Goal: Task Accomplishment & Management: Manage account settings

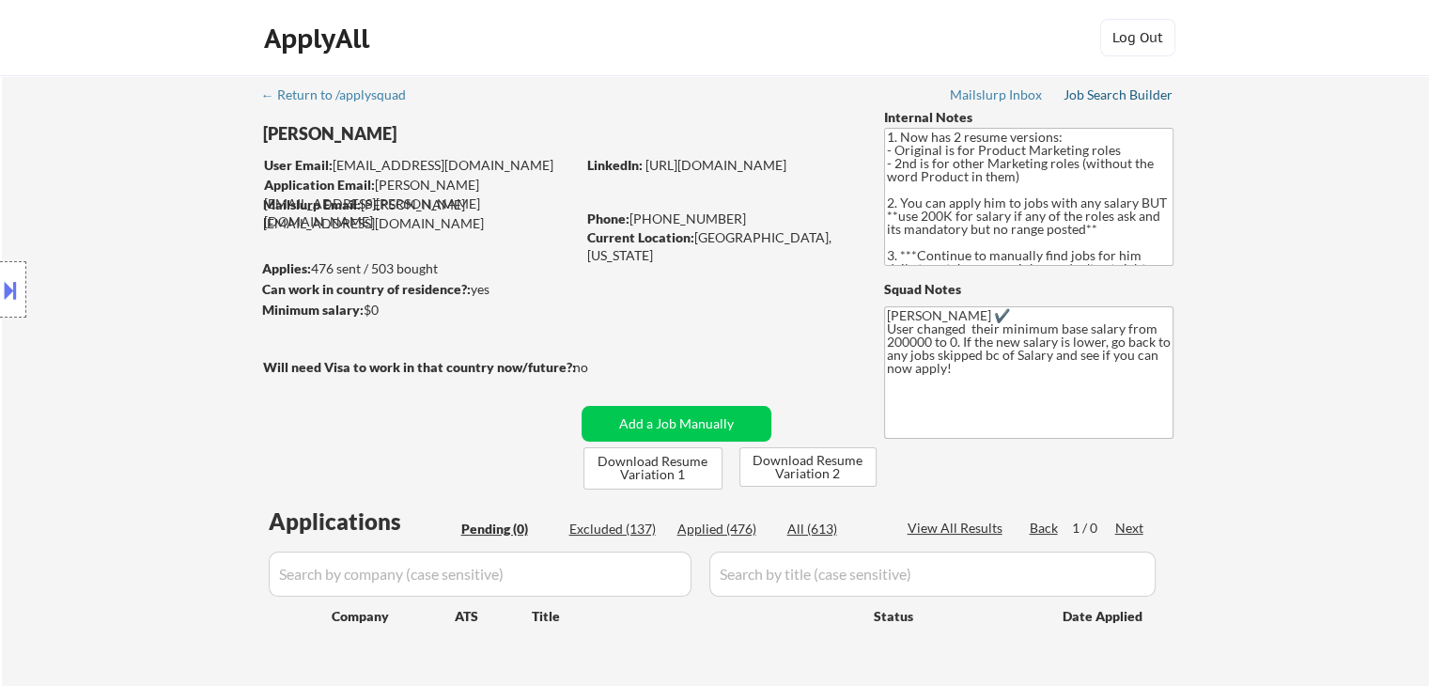
click at [1112, 102] on link "Job Search Builder" at bounding box center [1118, 96] width 110 height 19
click at [79, 91] on body "← Return to /applysquad Mailslurp Inbox Job Search Builder [PERSON_NAME] User E…" at bounding box center [714, 343] width 1429 height 686
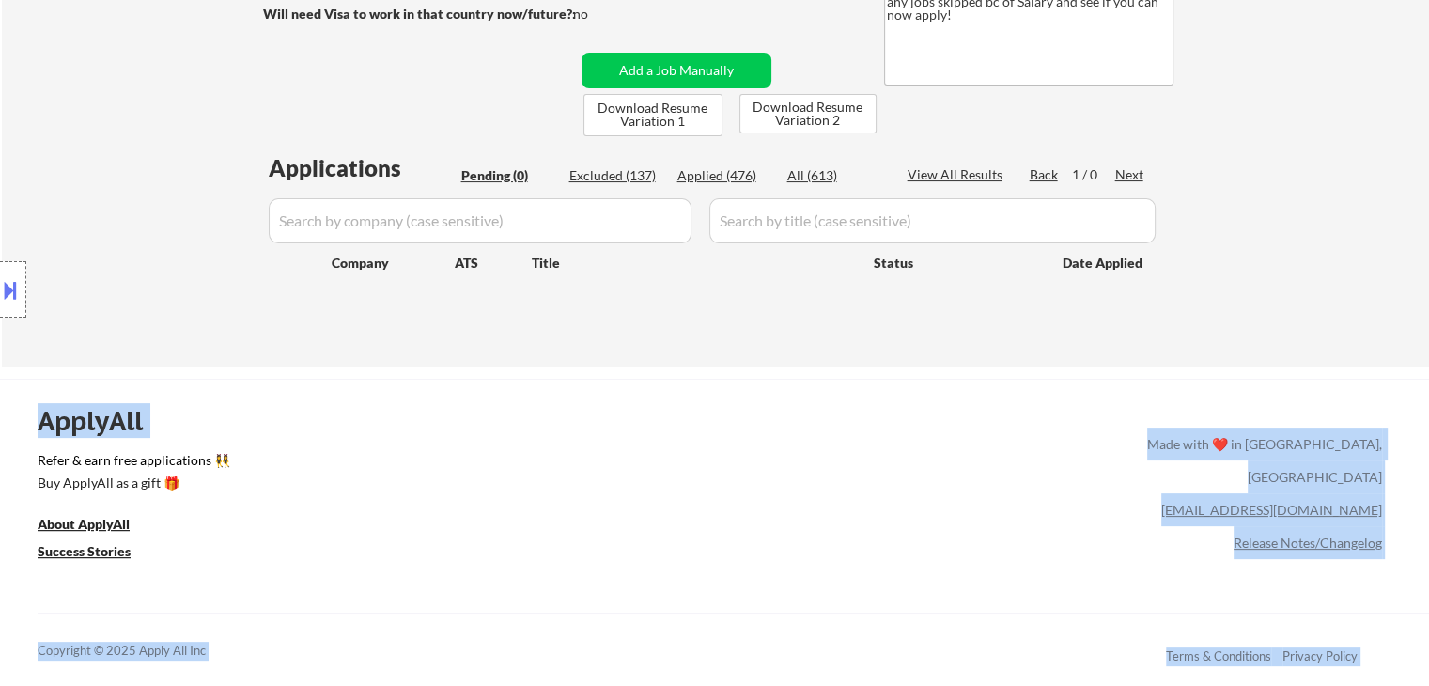
scroll to position [376, 0]
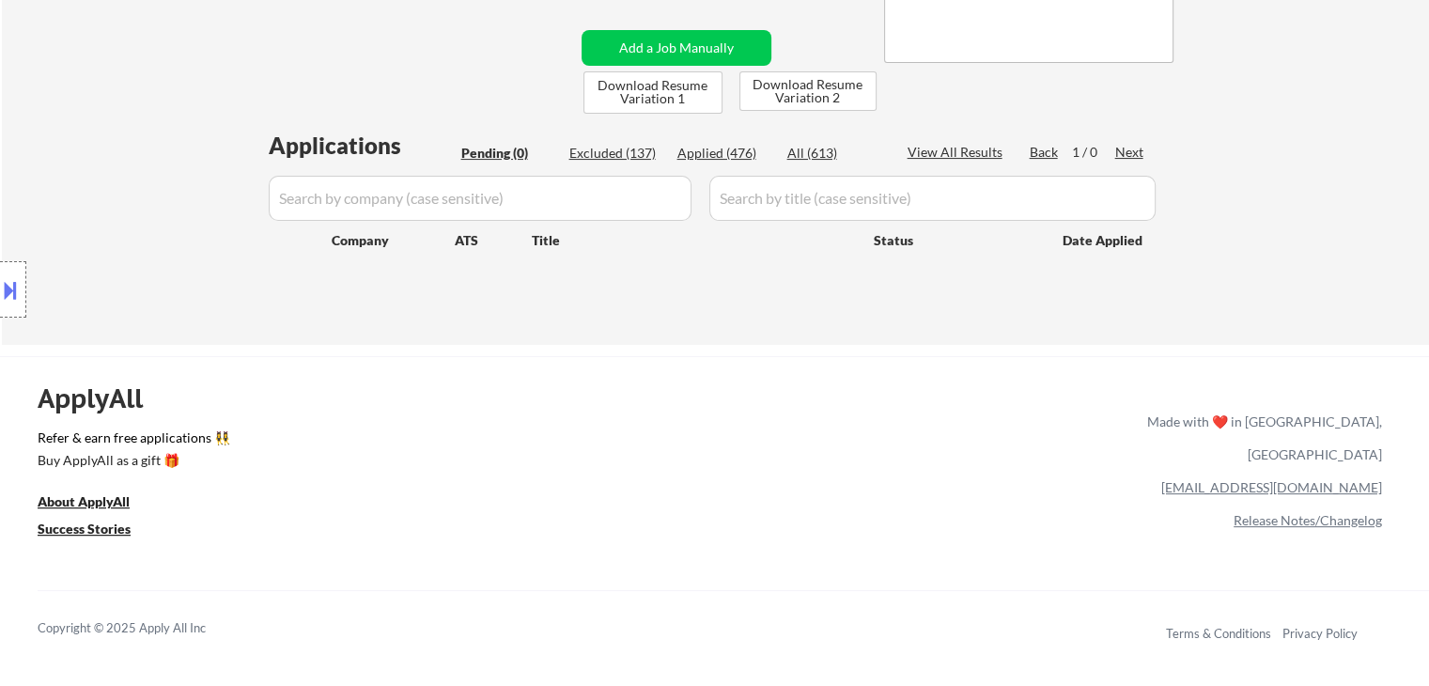
drag, startPoint x: 714, startPoint y: 159, endPoint x: 704, endPoint y: 176, distance: 19.8
click at [714, 159] on div "Applied (476)" at bounding box center [724, 153] width 94 height 19
click at [419, 196] on input "input" at bounding box center [480, 198] width 423 height 45
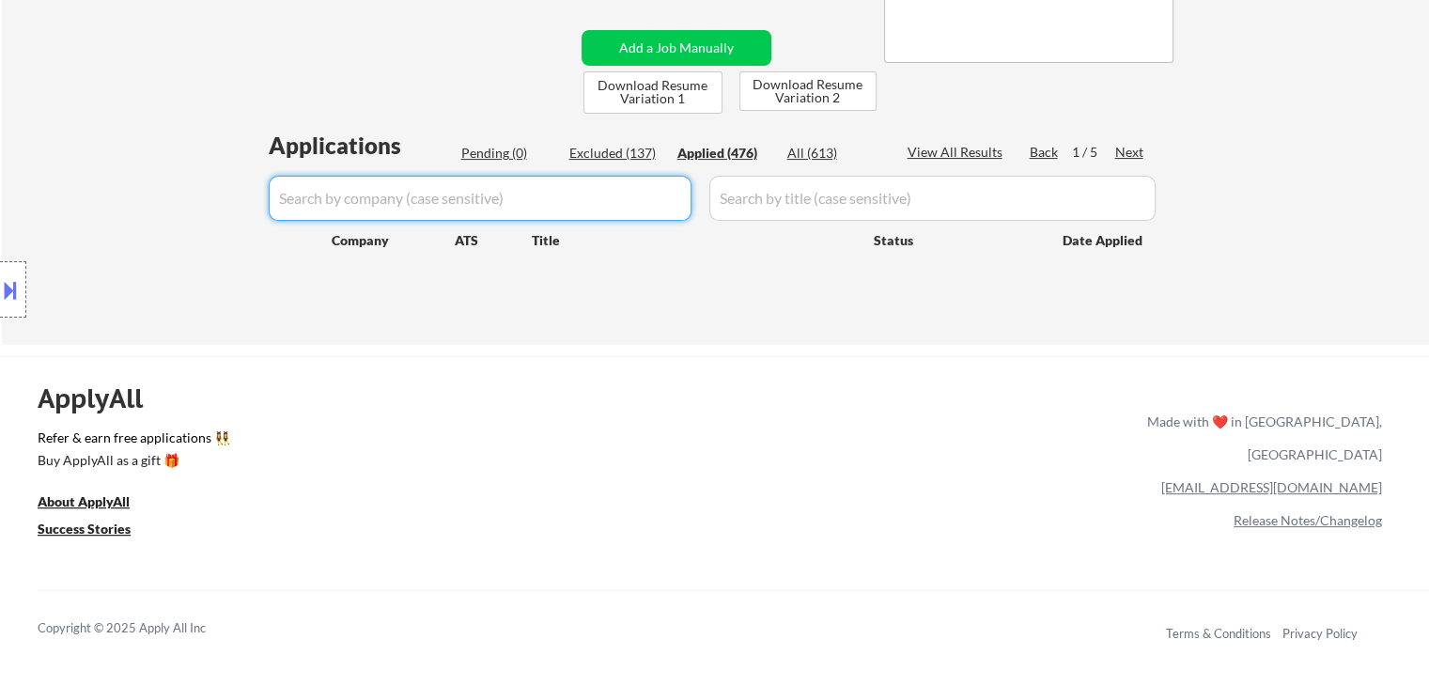
paste input "vultron"
type input "vultron"
click at [365, 309] on div "Applications Pending (0) Excluded (137) Applied (476) All (613) View All Result…" at bounding box center [715, 219] width 905 height 179
select select ""applied""
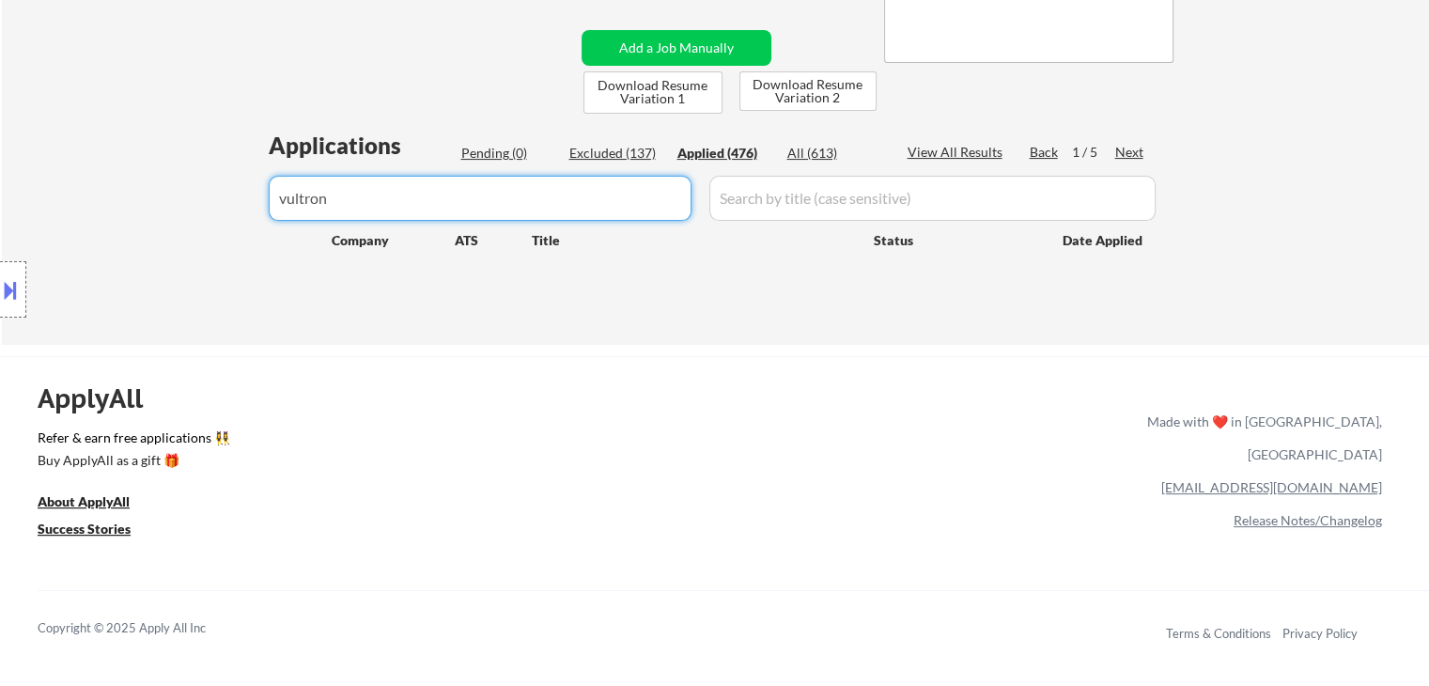
select select ""applied""
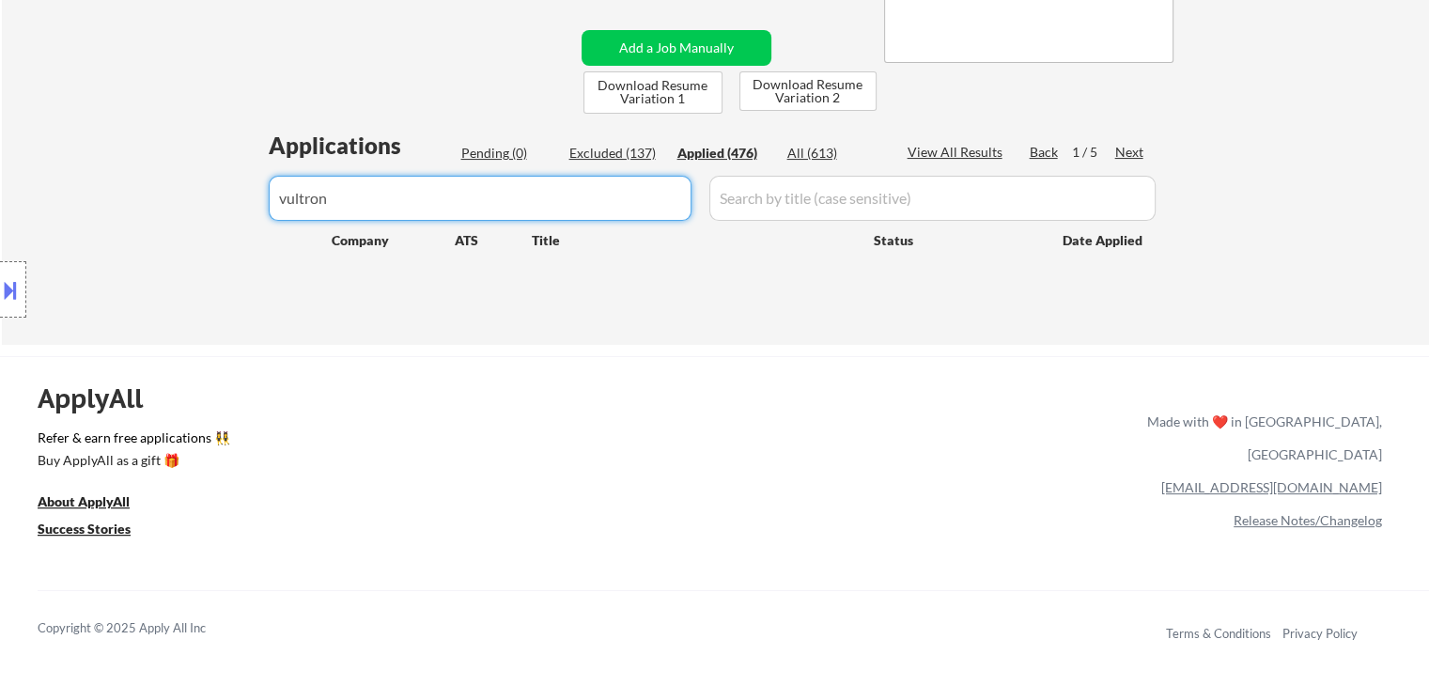
select select ""applied""
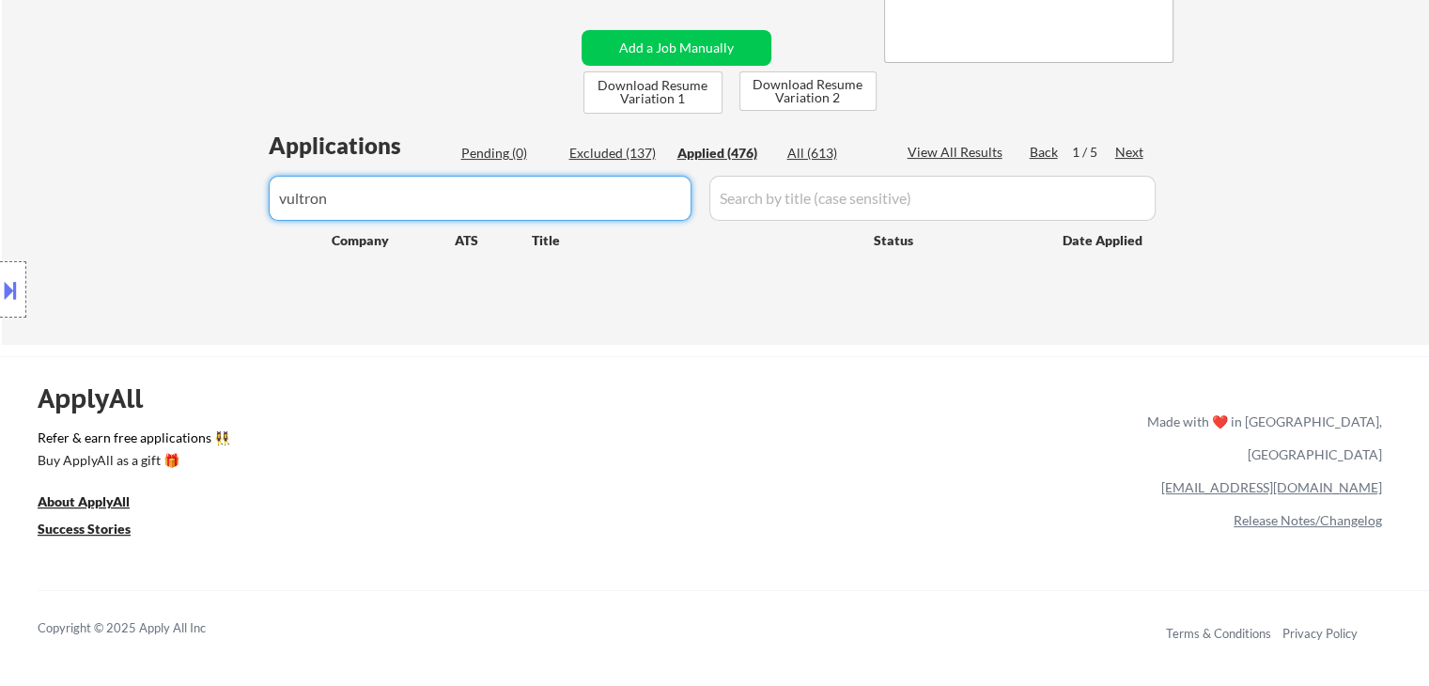
select select ""applied""
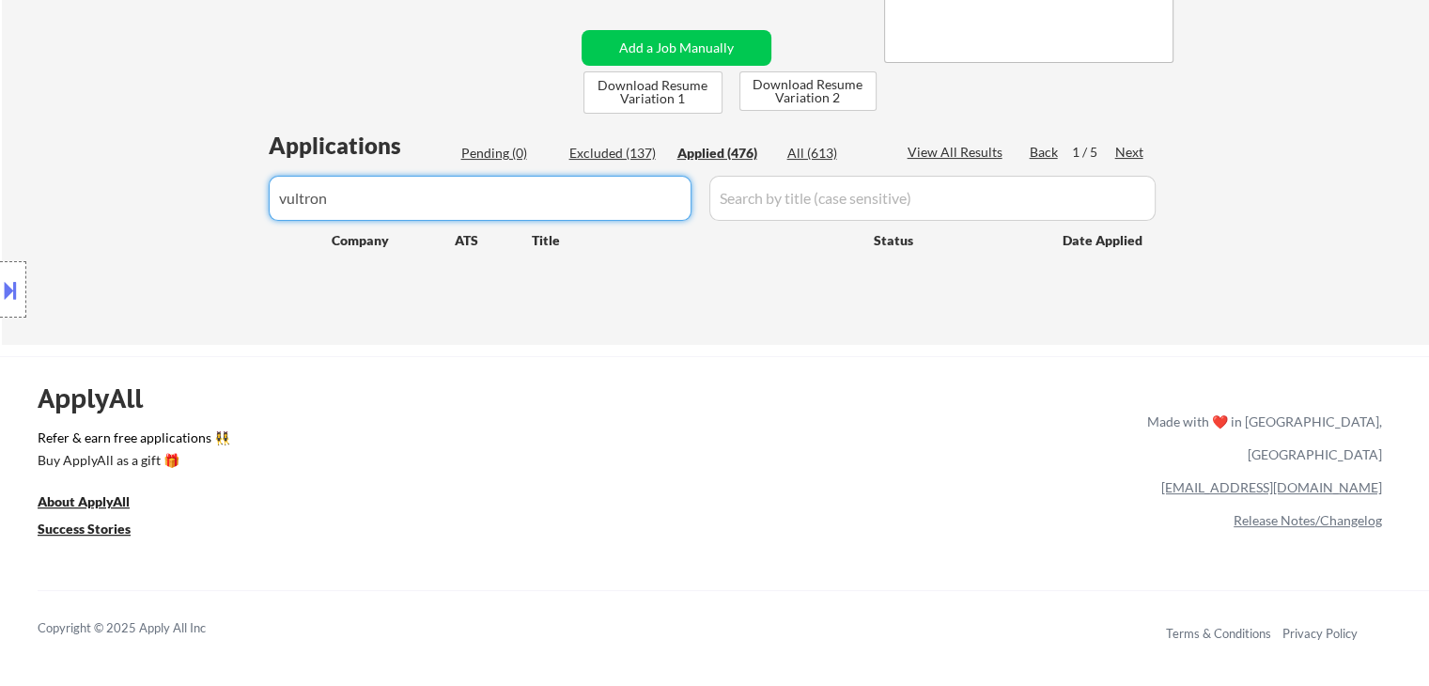
select select ""applied""
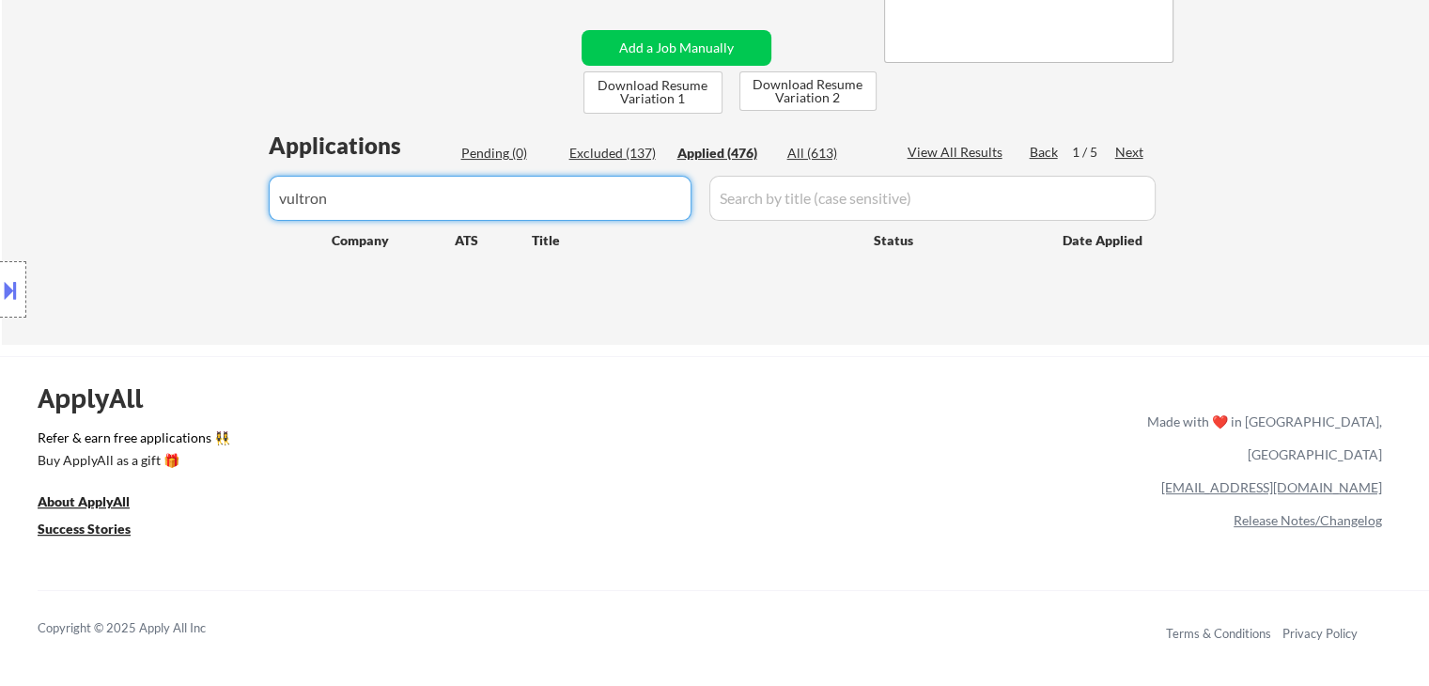
select select ""applied""
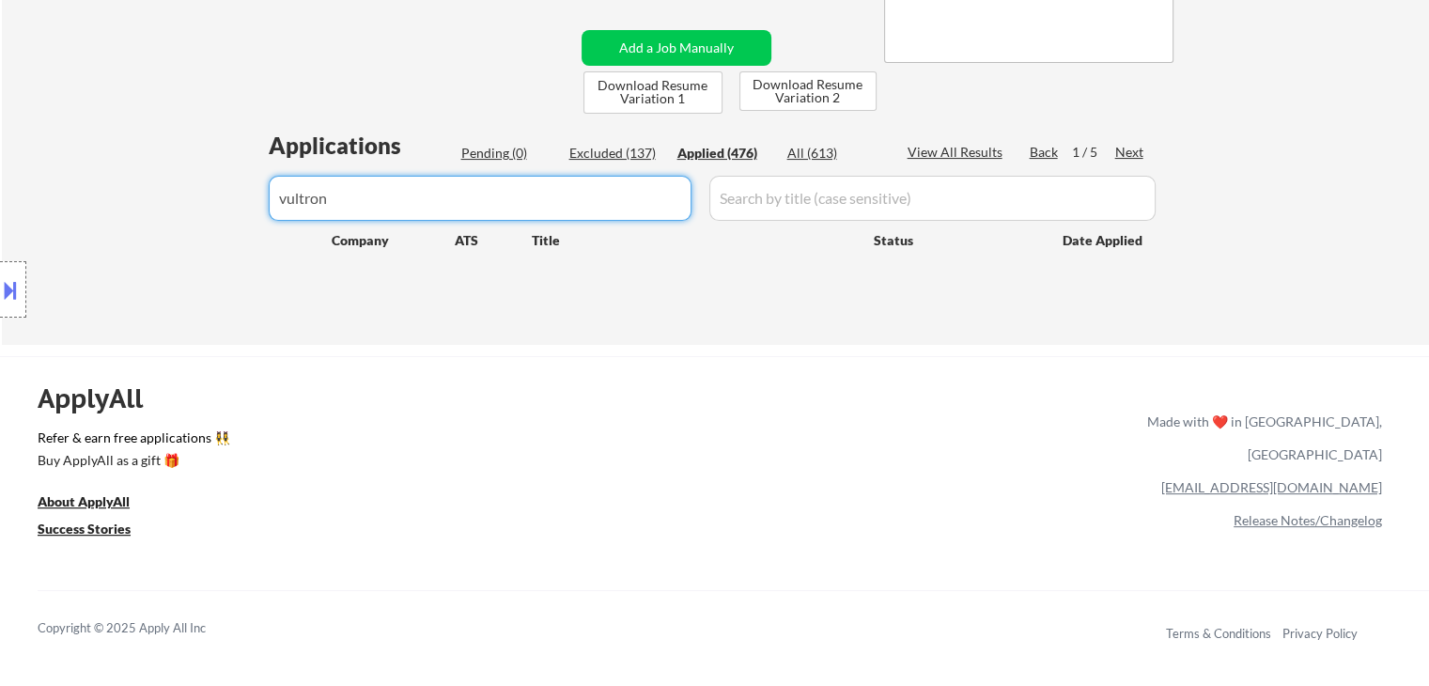
select select ""applied""
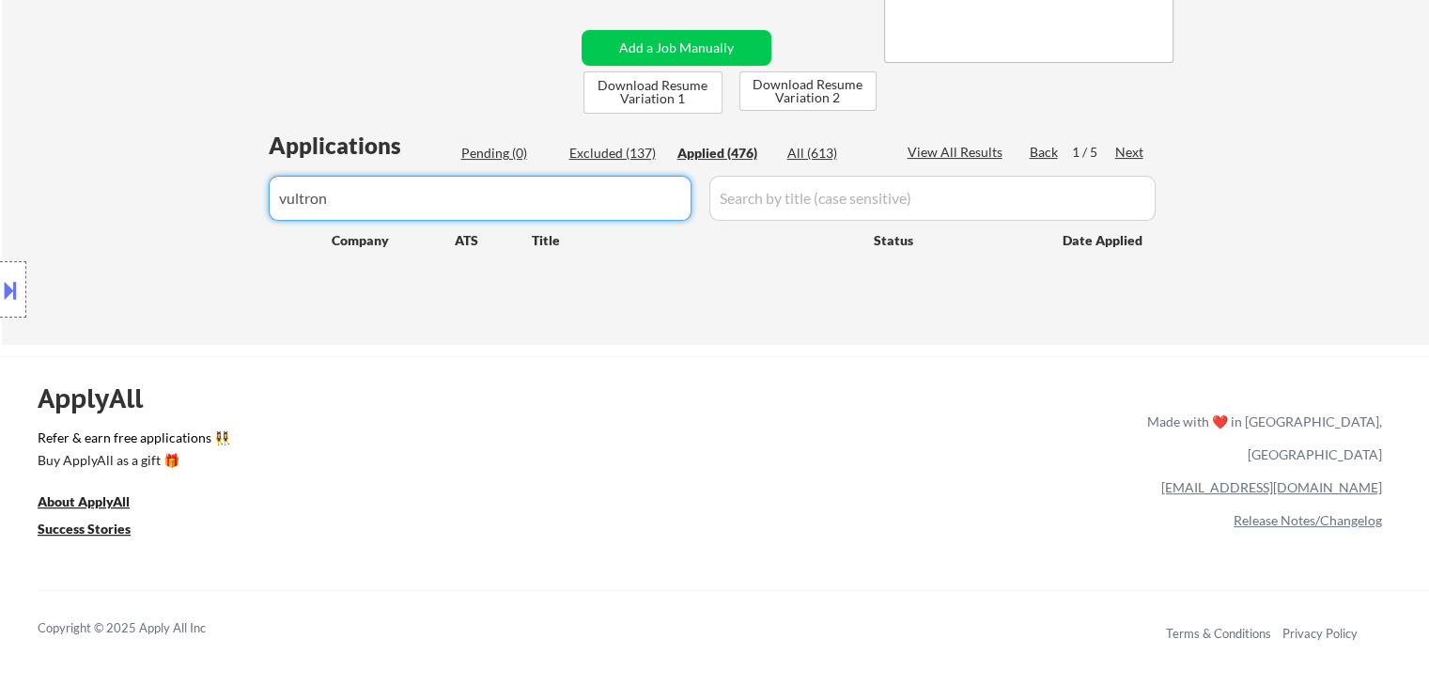
select select ""applied""
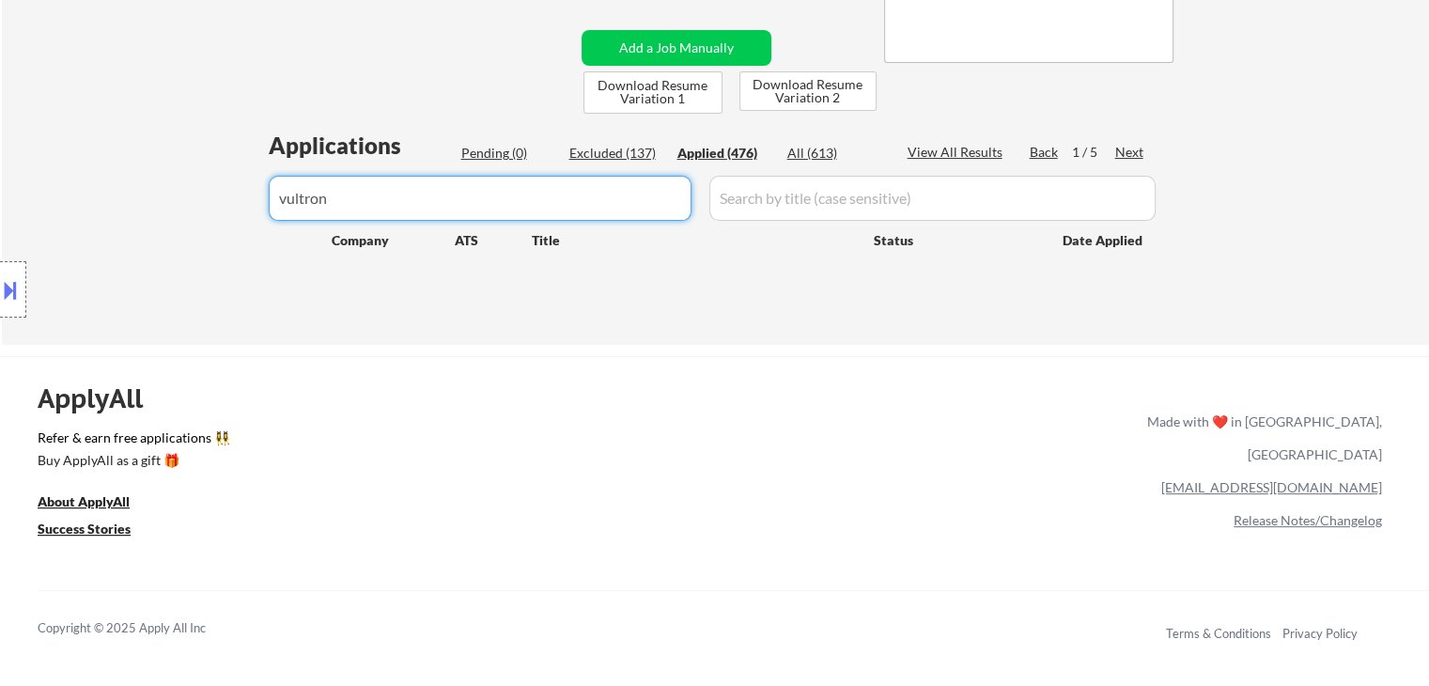
select select ""applied""
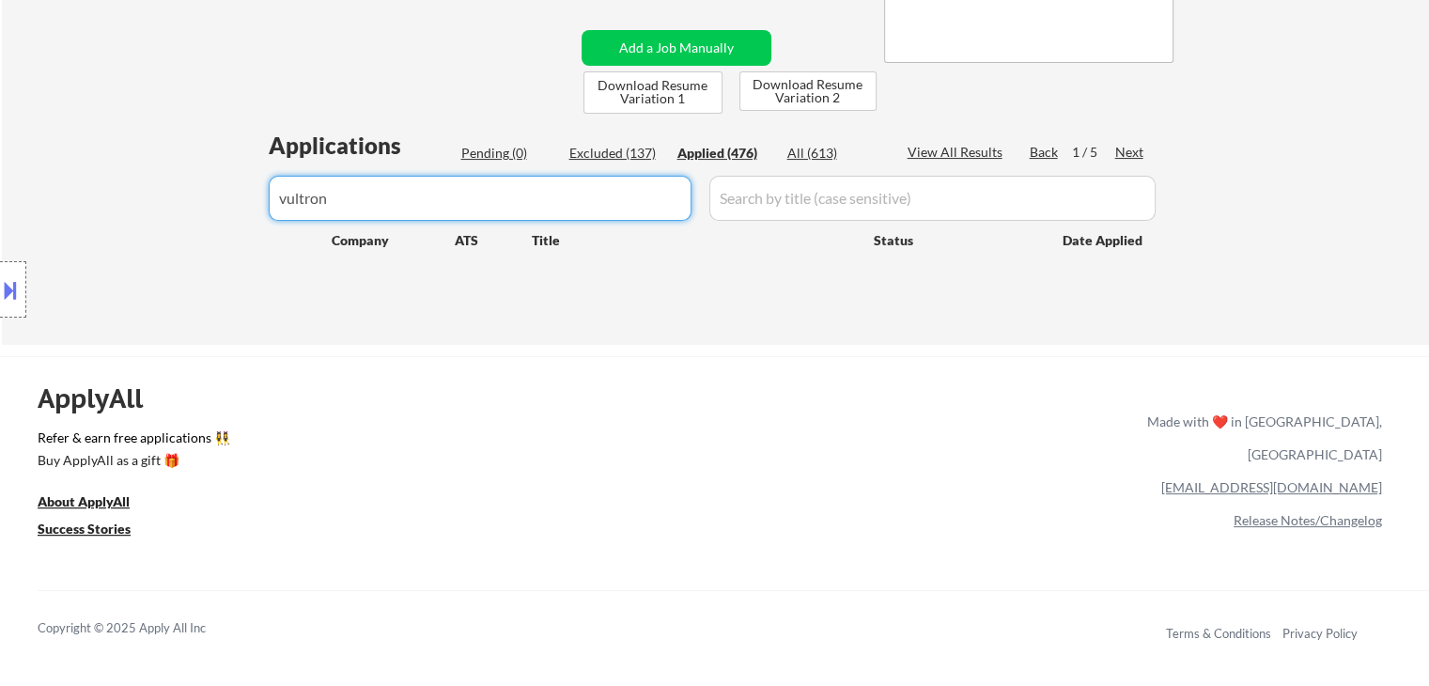
select select ""applied""
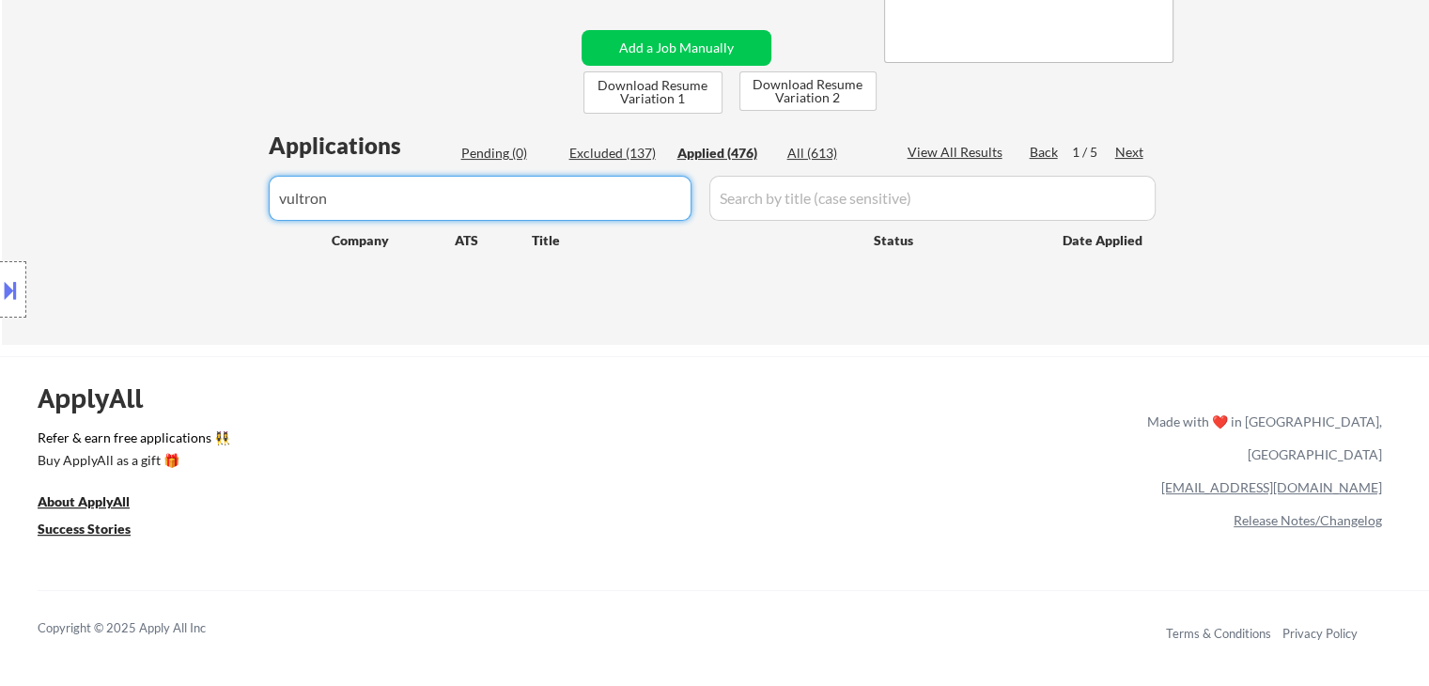
select select ""applied""
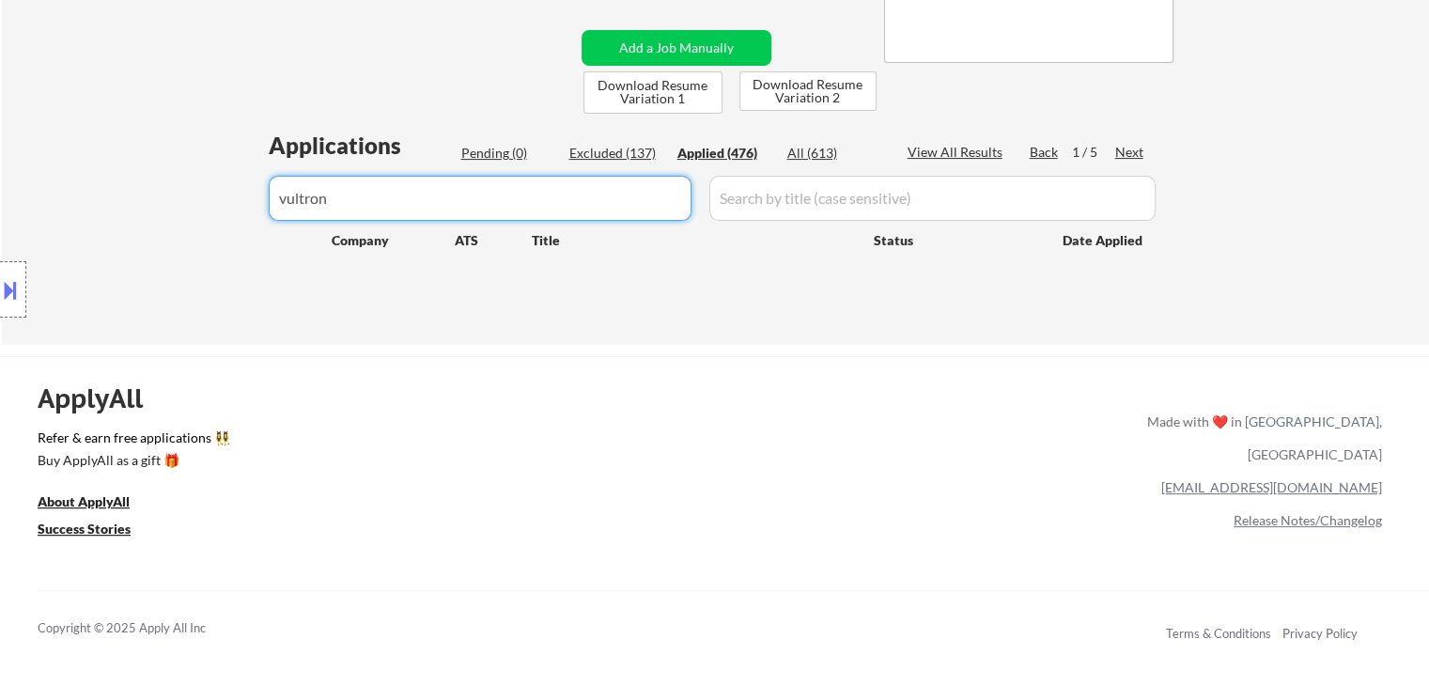
select select ""applied""
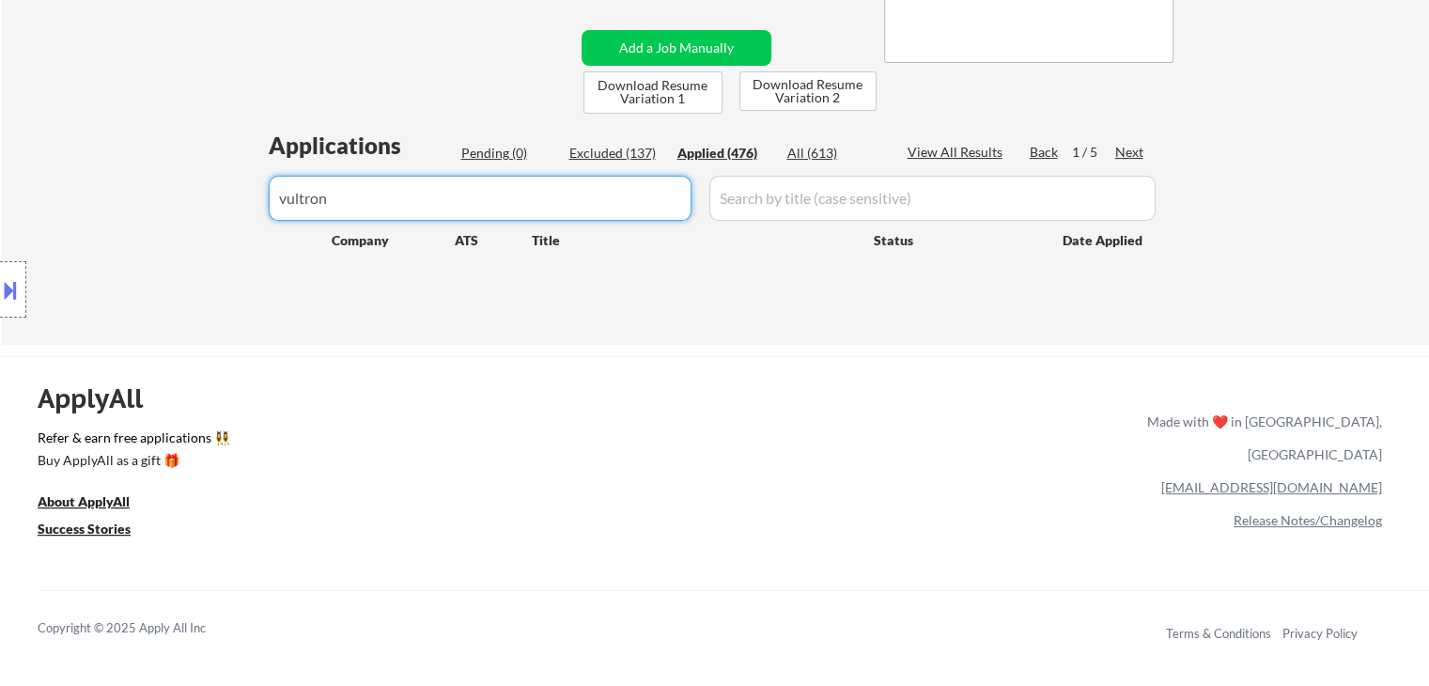
select select ""applied""
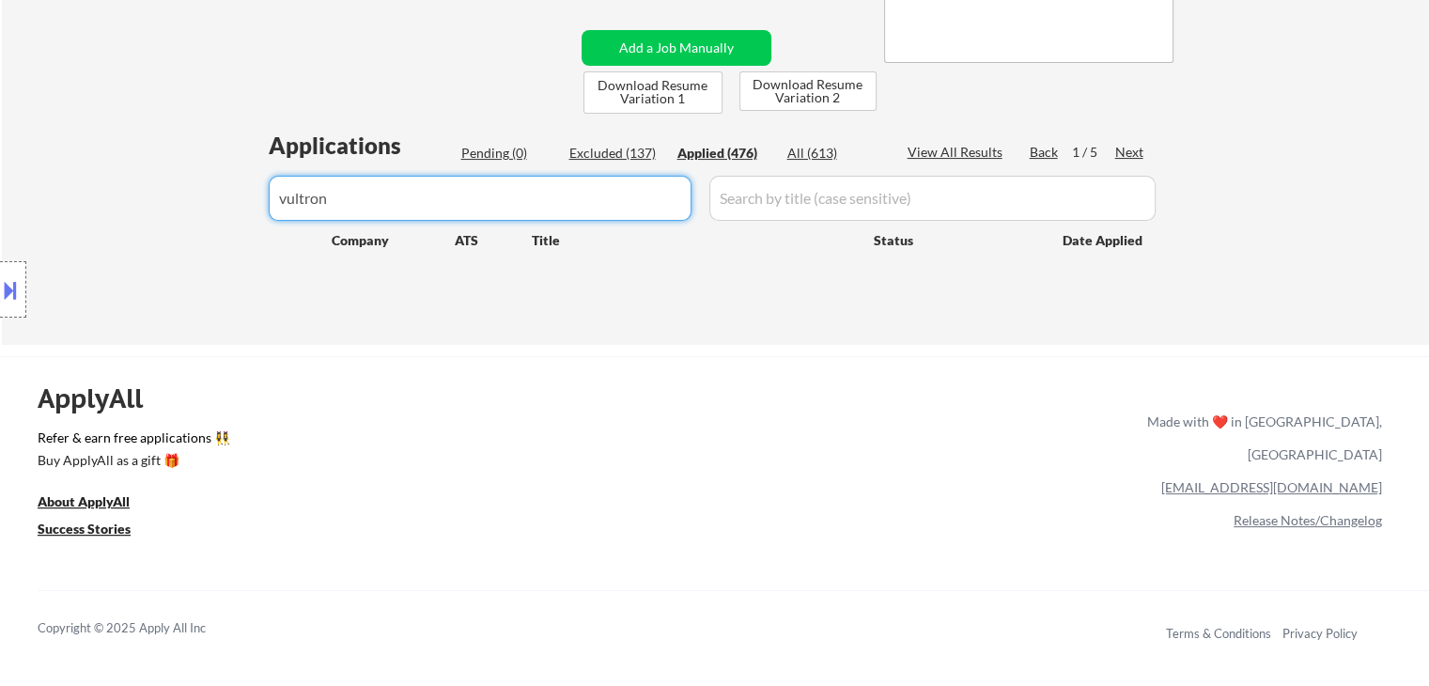
select select ""applied""
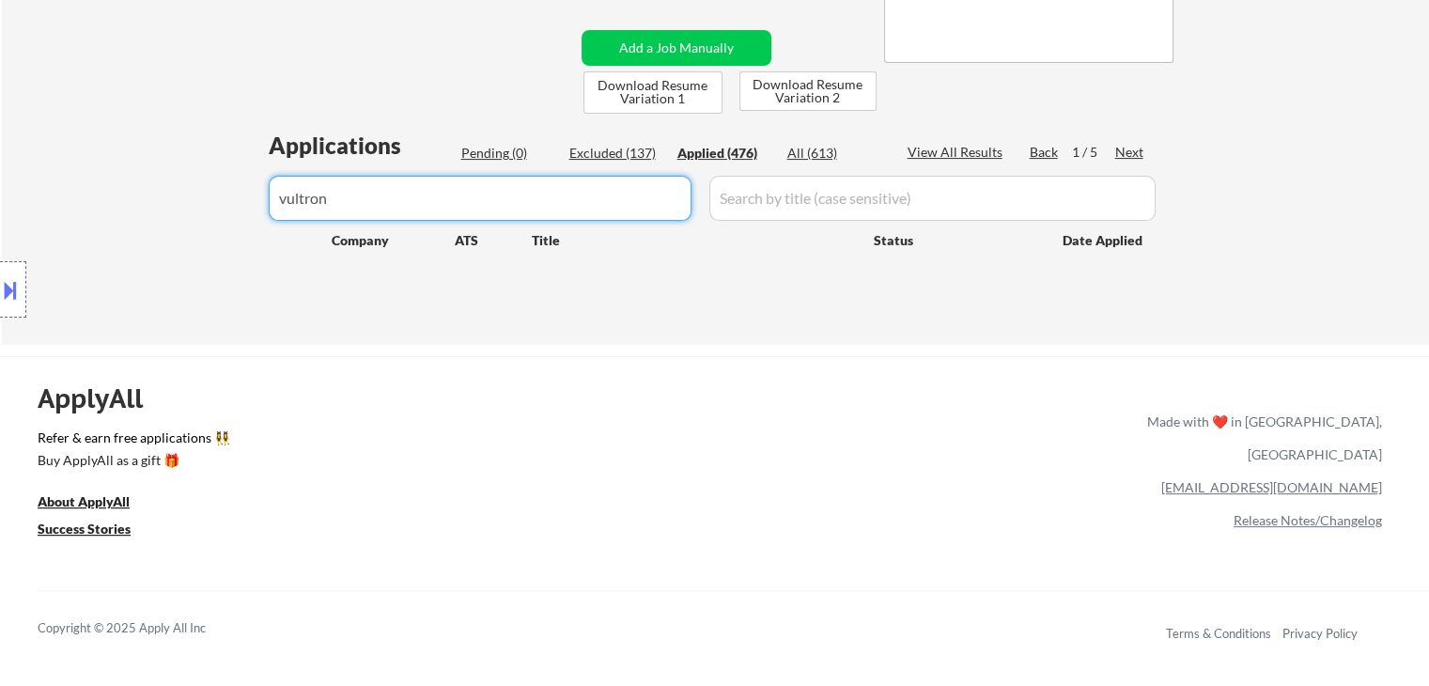
select select ""applied""
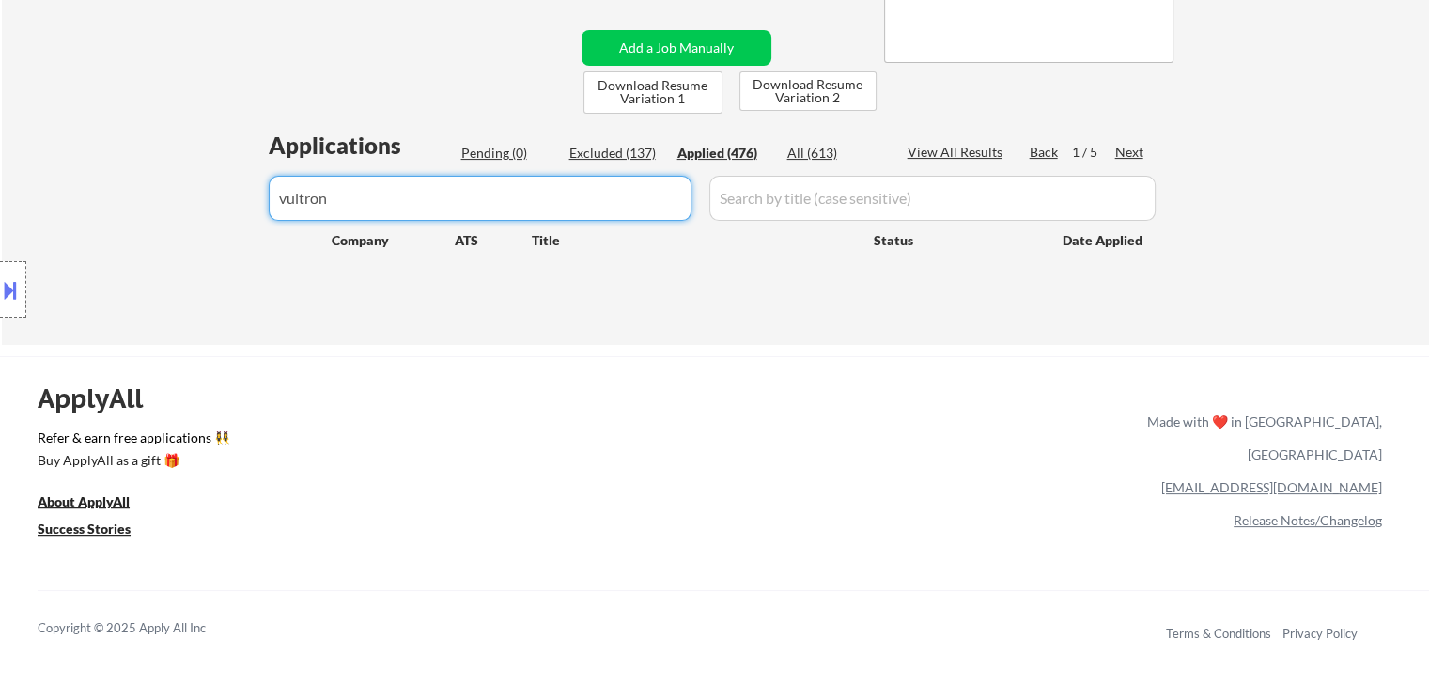
select select ""applied""
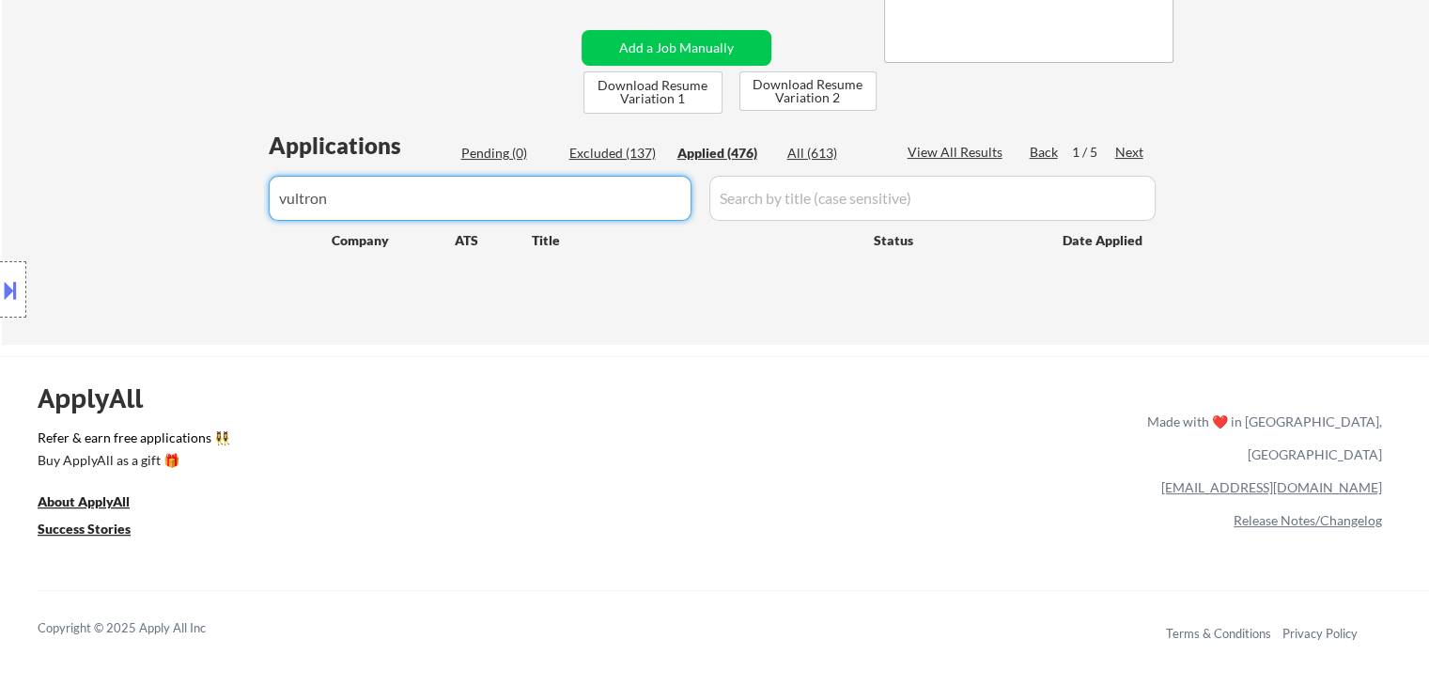
select select ""applied""
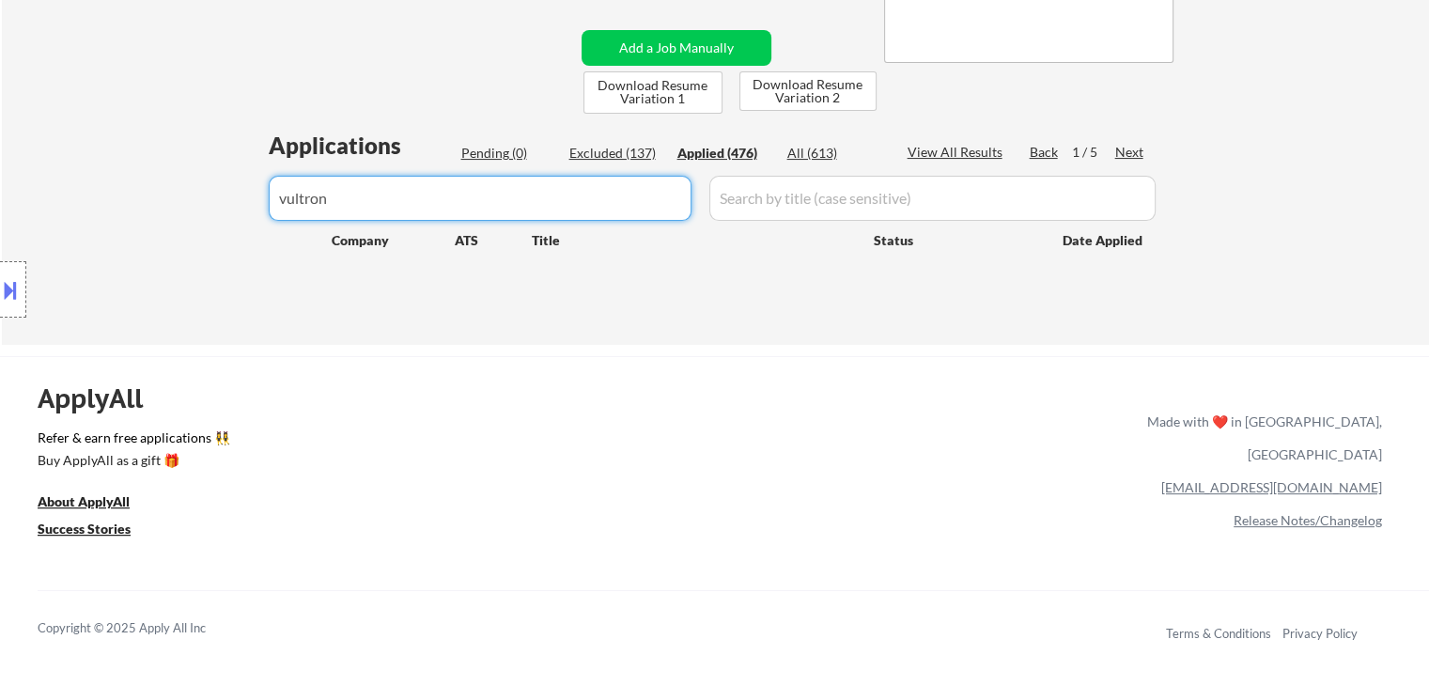
select select ""applied""
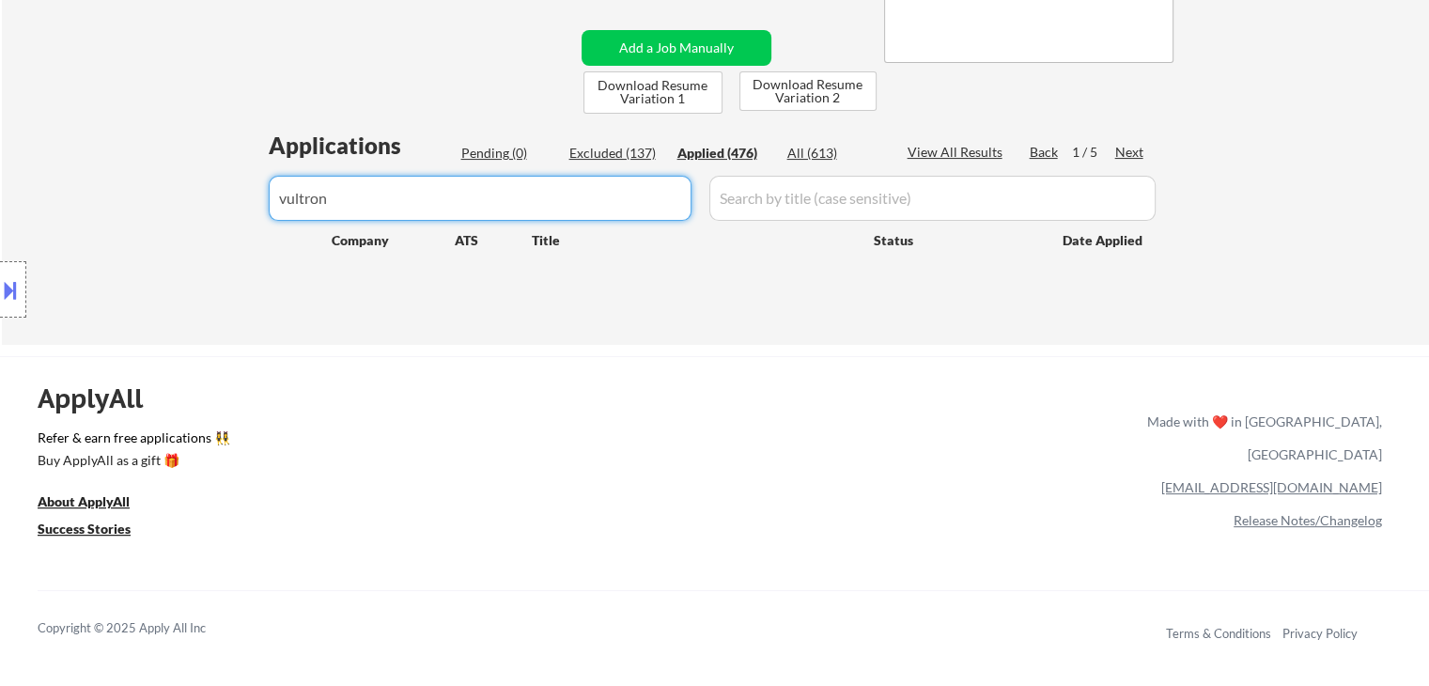
select select ""applied""
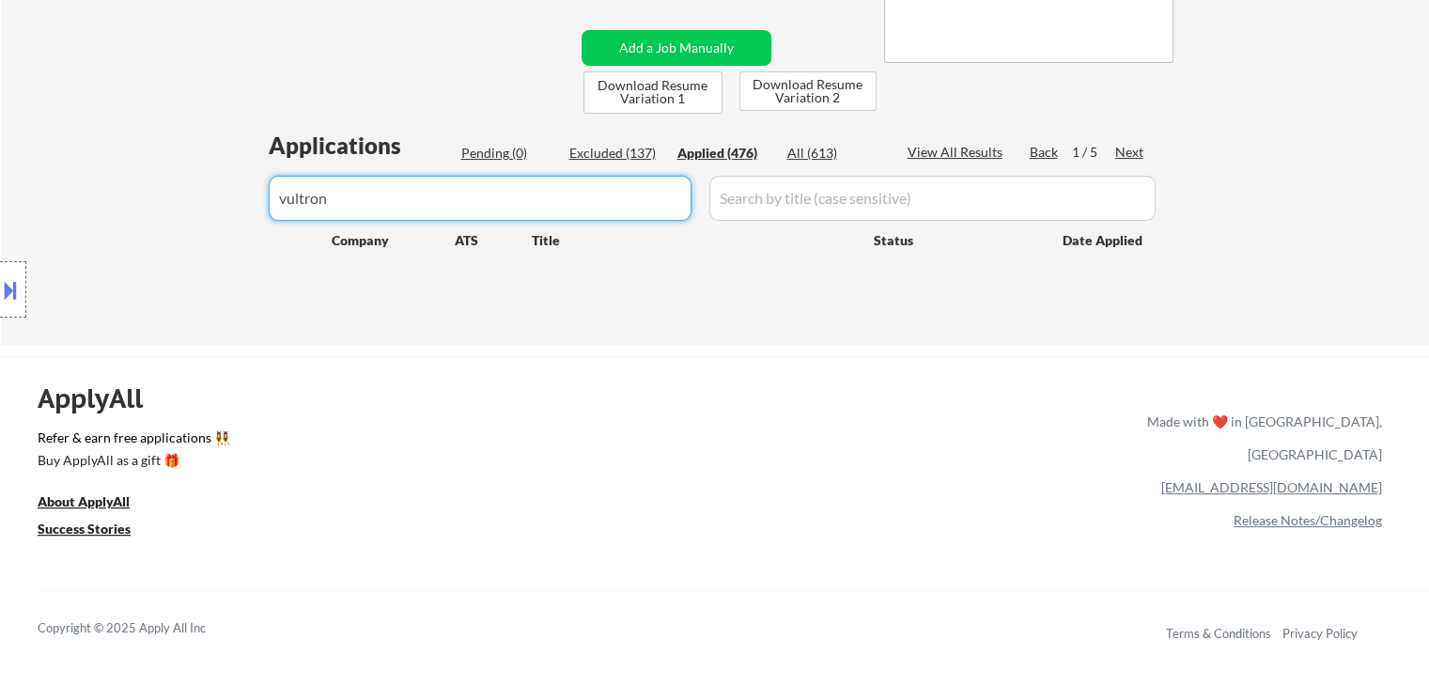
select select ""applied""
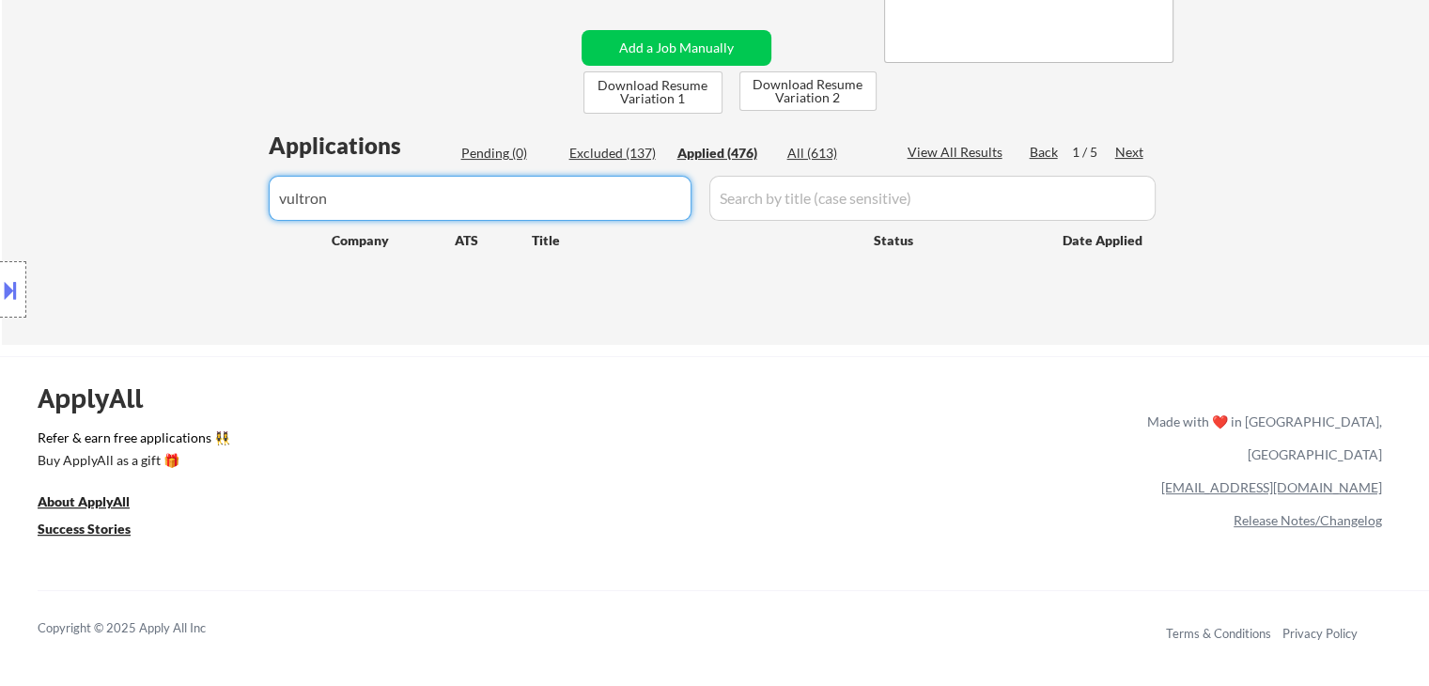
select select ""applied""
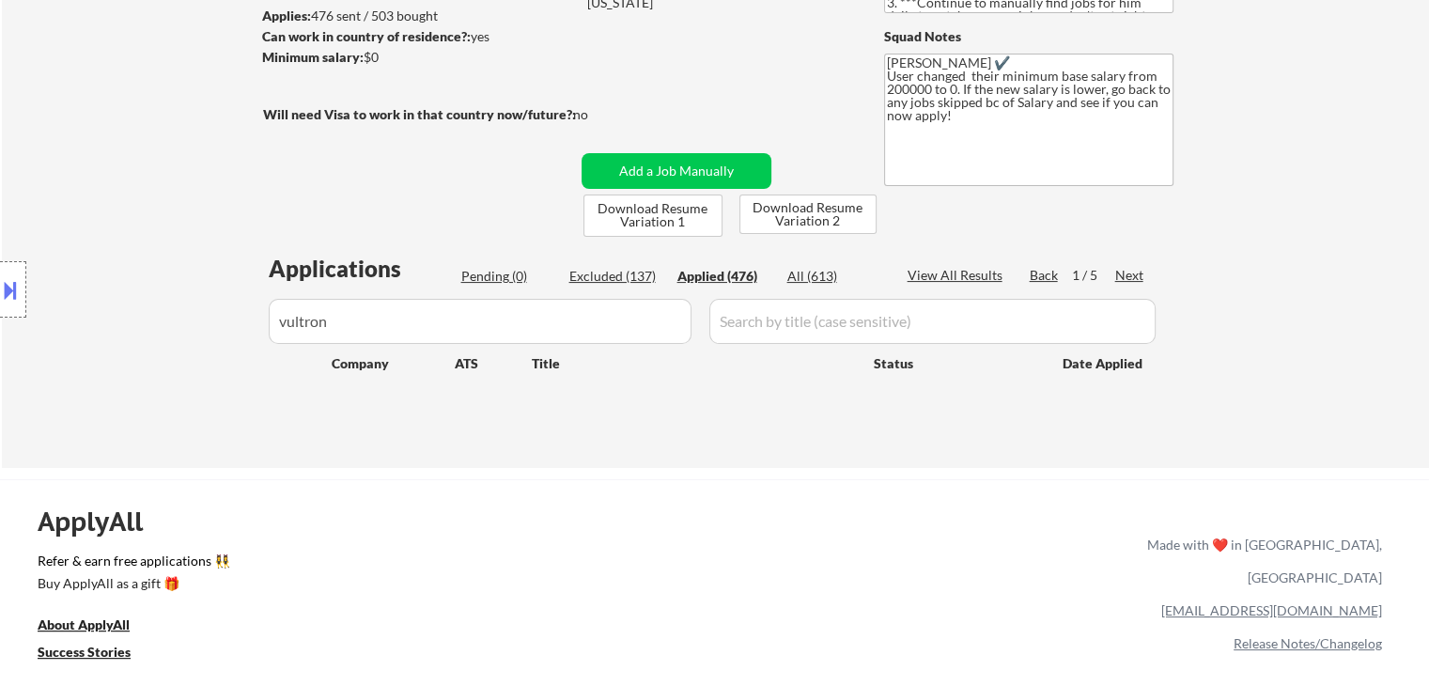
scroll to position [94, 0]
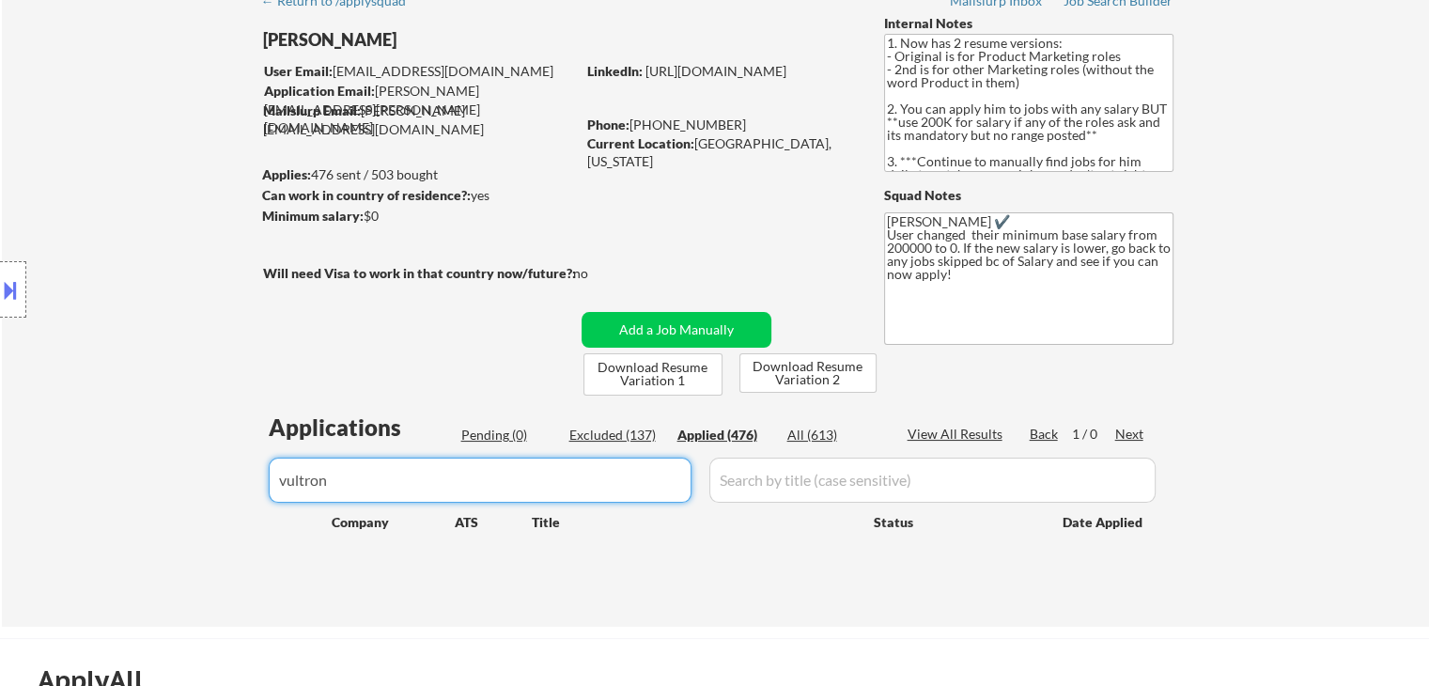
drag, startPoint x: 401, startPoint y: 472, endPoint x: 0, endPoint y: 531, distance: 405.4
paste input "Vultron"
type input "Vultron"
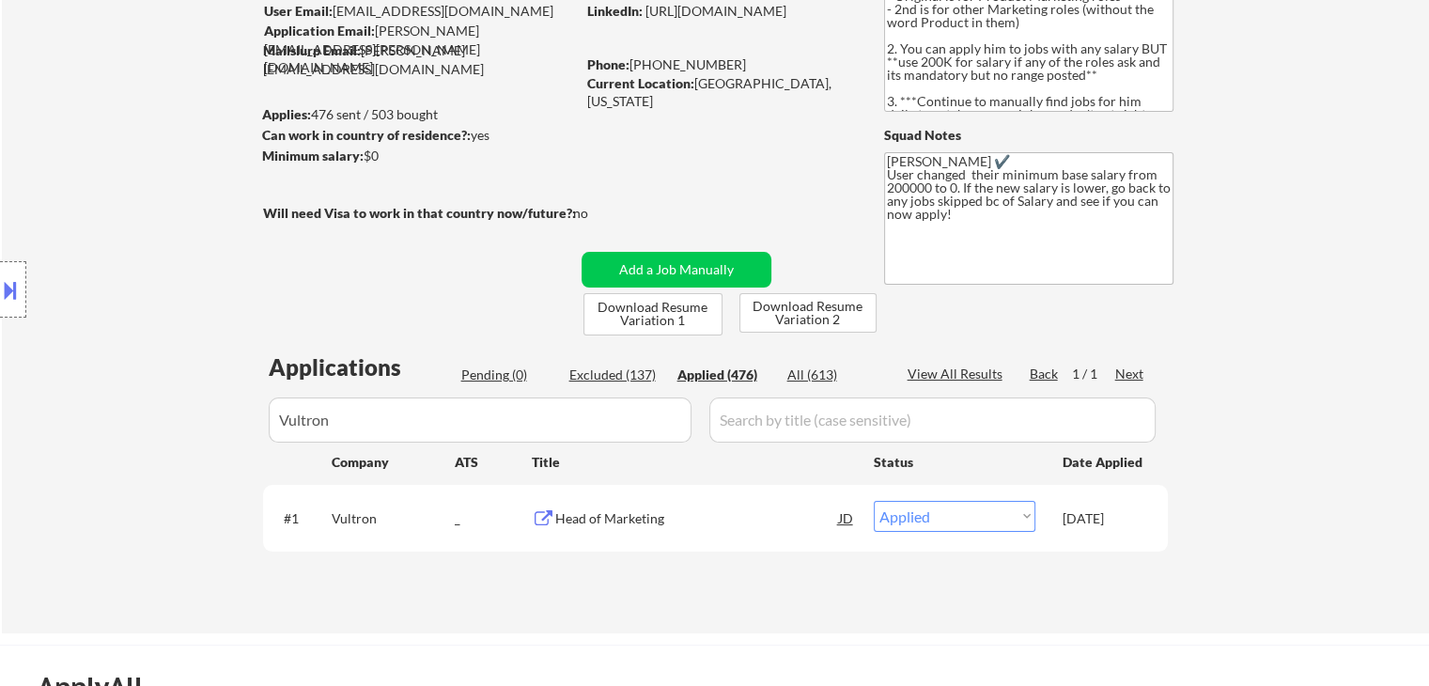
scroll to position [188, 0]
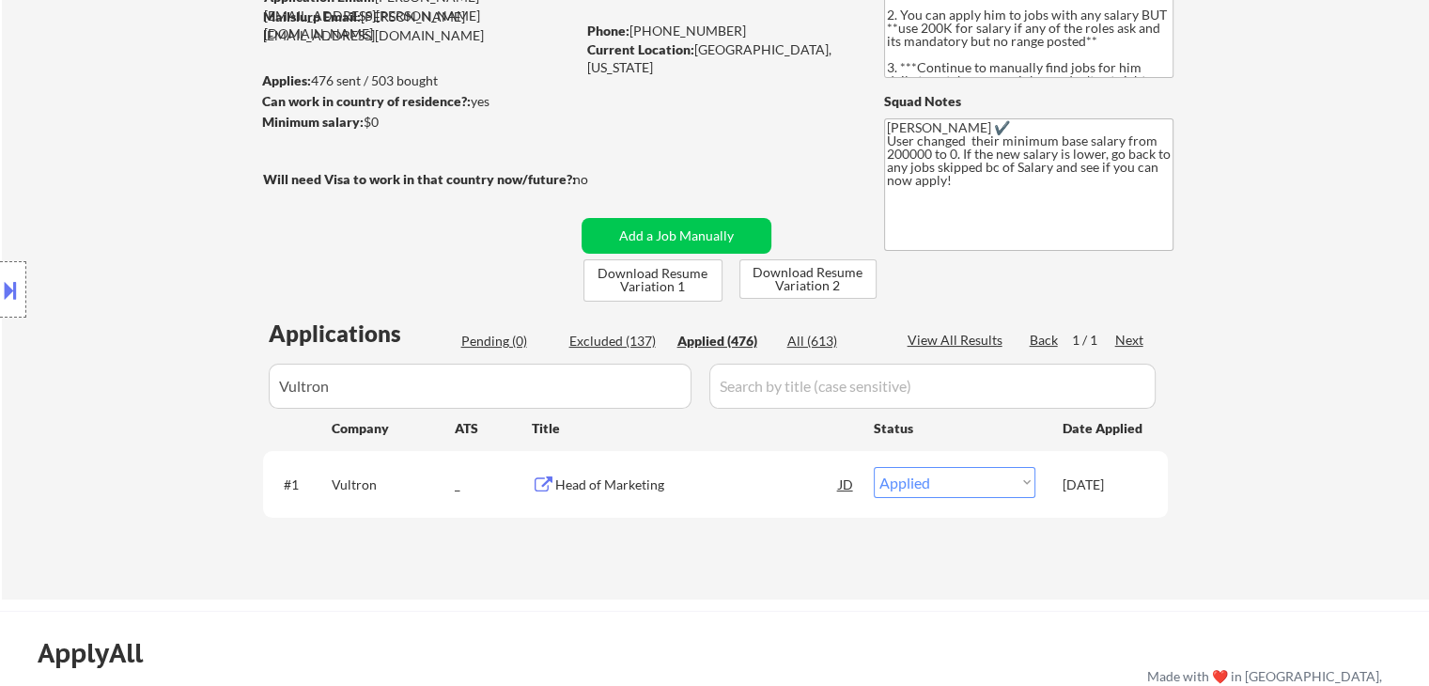
click at [212, 308] on div "Location Inclusions:" at bounding box center [168, 290] width 336 height 348
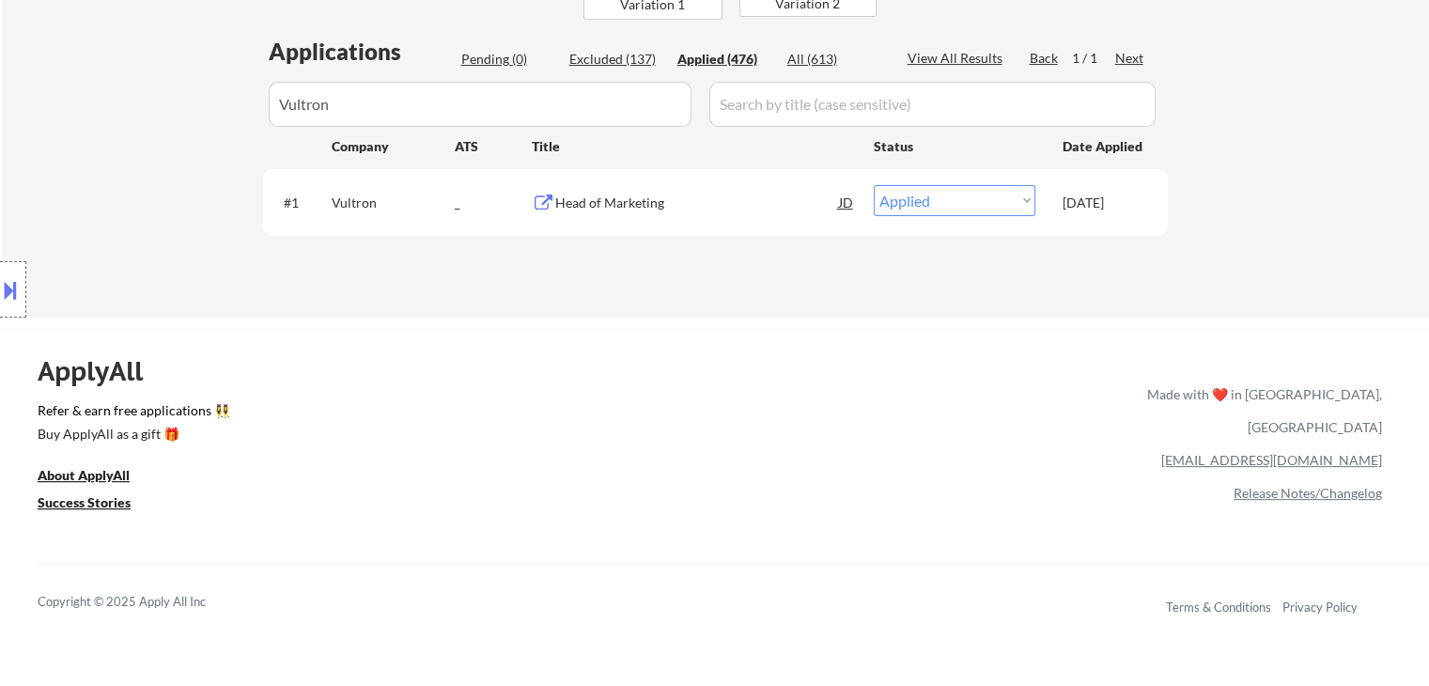
scroll to position [94, 0]
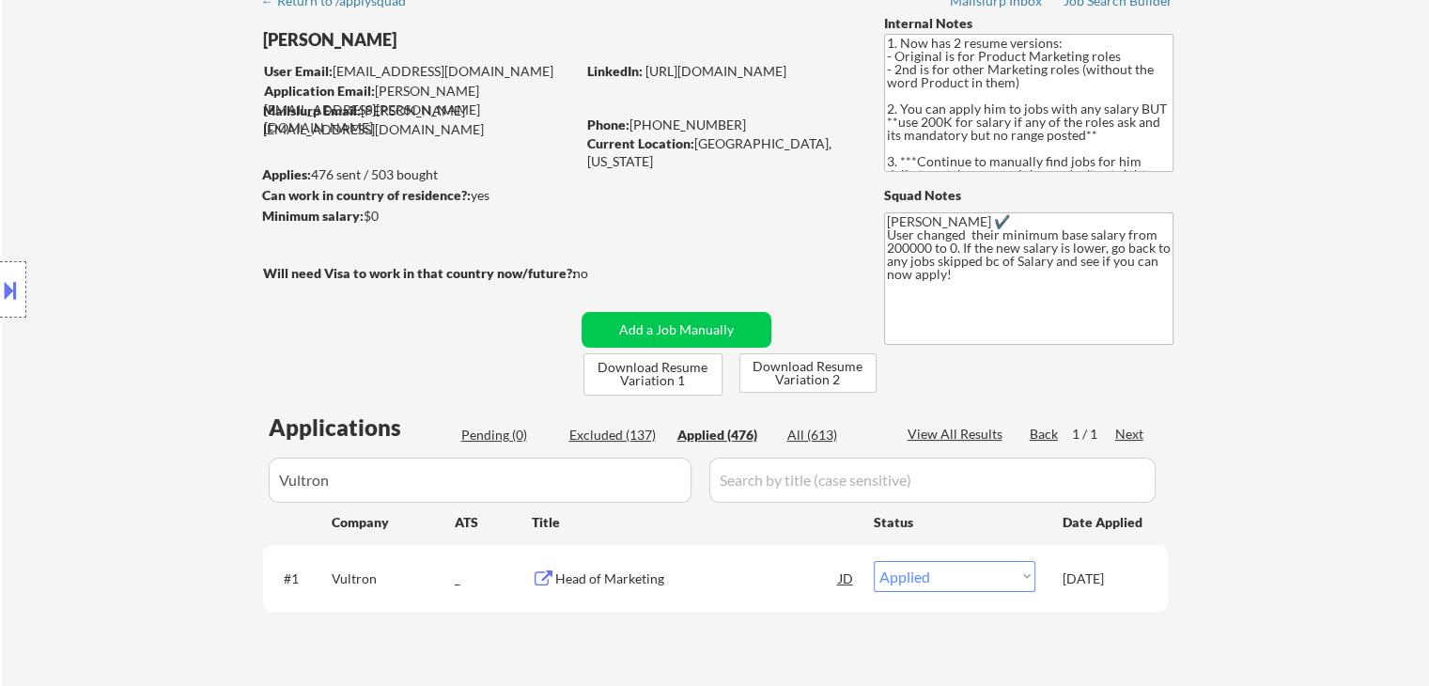
click at [93, 122] on div "Location Inclusions:" at bounding box center [168, 290] width 336 height 348
